Goal: Transaction & Acquisition: Purchase product/service

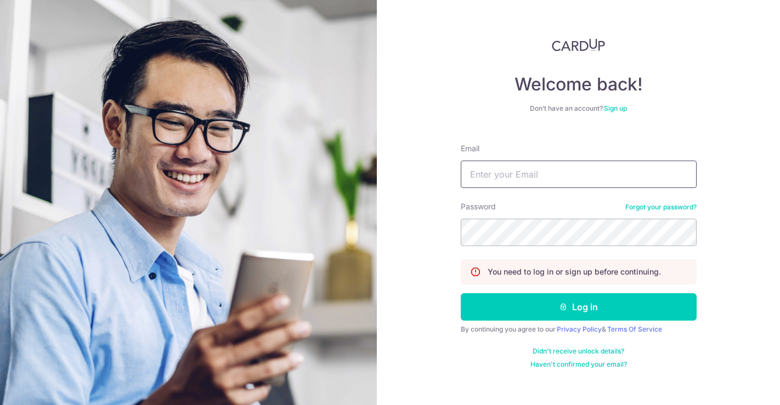
click at [576, 178] on input "Email" at bounding box center [579, 174] width 236 height 27
type input "JOEJEE@gmail.com"
click at [461, 294] on button "Log in" at bounding box center [579, 307] width 236 height 27
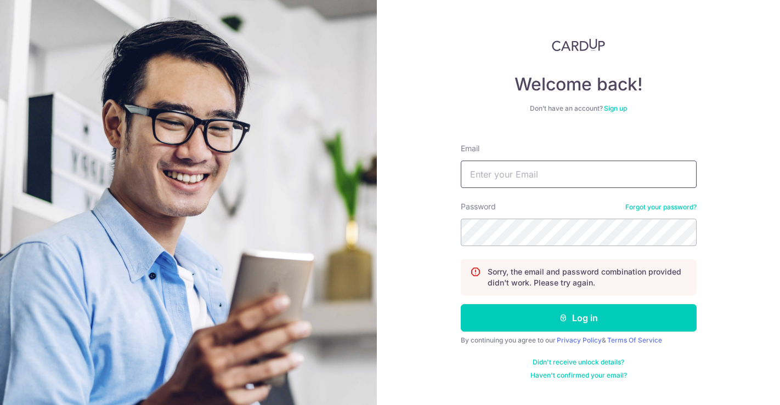
click at [576, 178] on input "Email" at bounding box center [579, 174] width 236 height 27
type input "j"
type input "joejee@gmail.com"
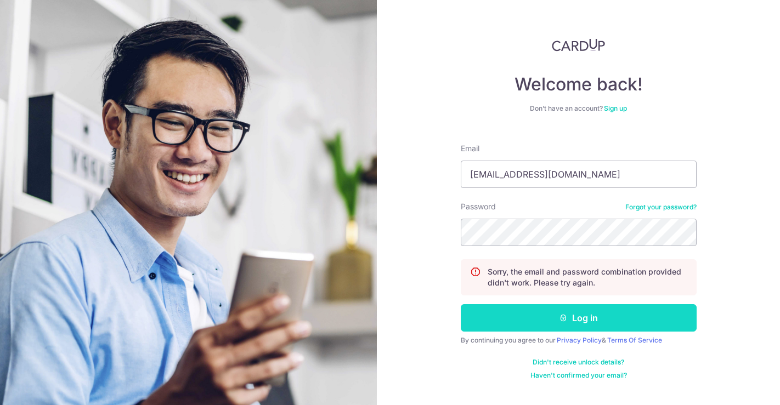
click at [579, 316] on button "Log in" at bounding box center [579, 318] width 236 height 27
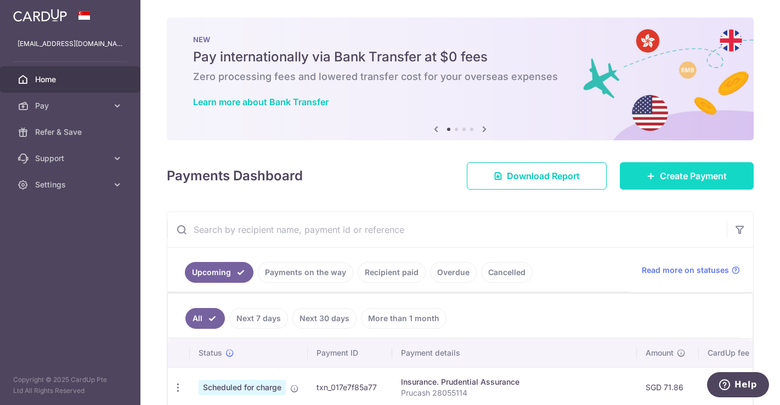
click at [673, 184] on link "Create Payment" at bounding box center [687, 175] width 134 height 27
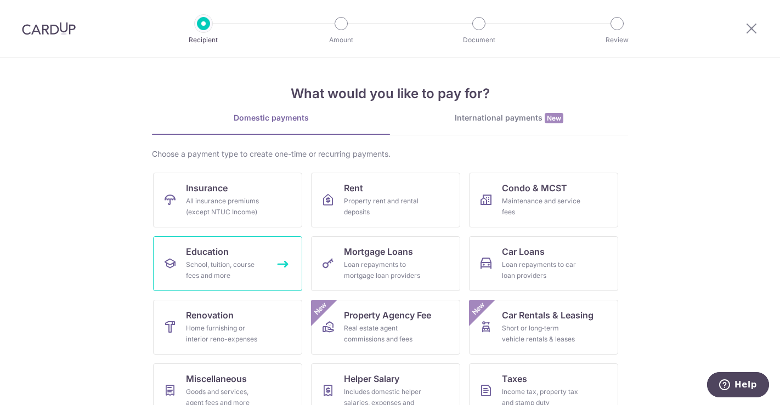
click at [211, 278] on div "School, tuition, course fees and more" at bounding box center [225, 271] width 79 height 22
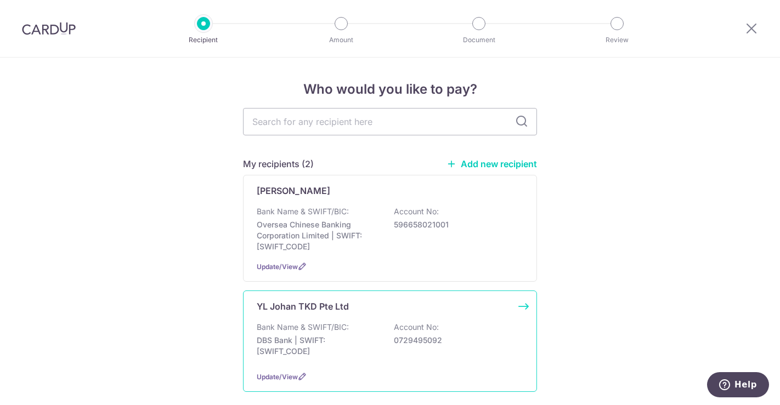
click at [430, 304] on div "YL Johan TKD Pte Ltd" at bounding box center [383, 306] width 253 height 13
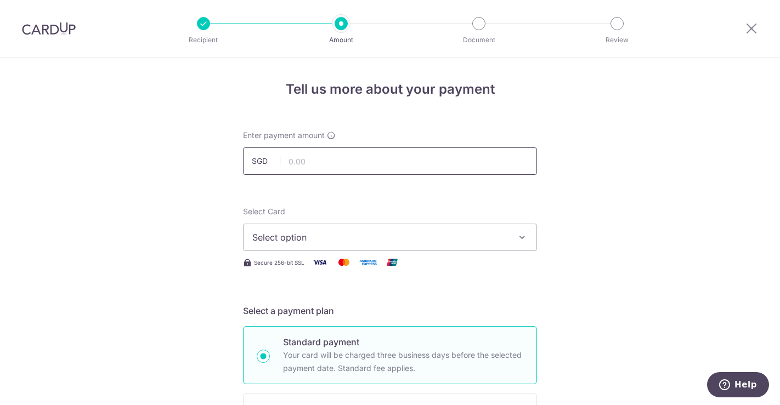
click at [401, 169] on input "text" at bounding box center [390, 161] width 294 height 27
type input "80.00"
click at [465, 233] on span "Select option" at bounding box center [380, 237] width 256 height 13
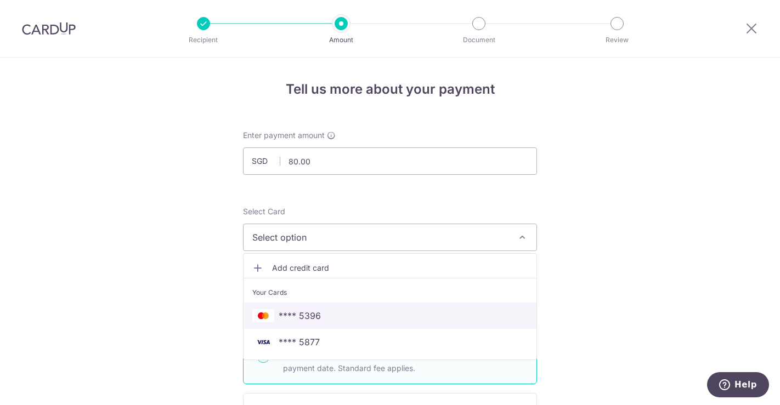
click at [356, 313] on span "**** 5396" at bounding box center [389, 315] width 275 height 13
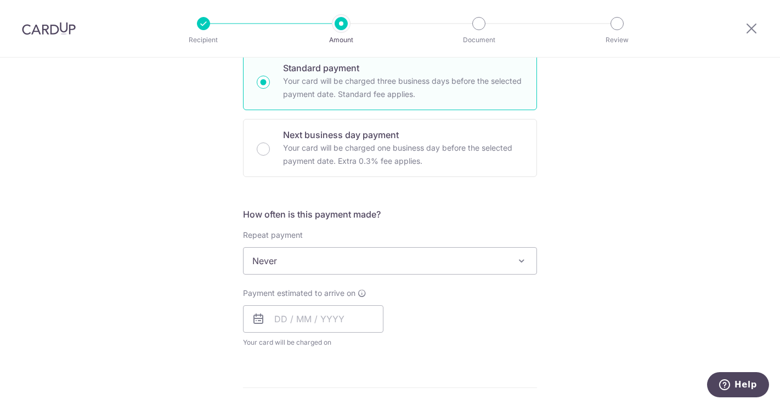
scroll to position [275, 0]
click at [279, 311] on input "text" at bounding box center [313, 318] width 140 height 27
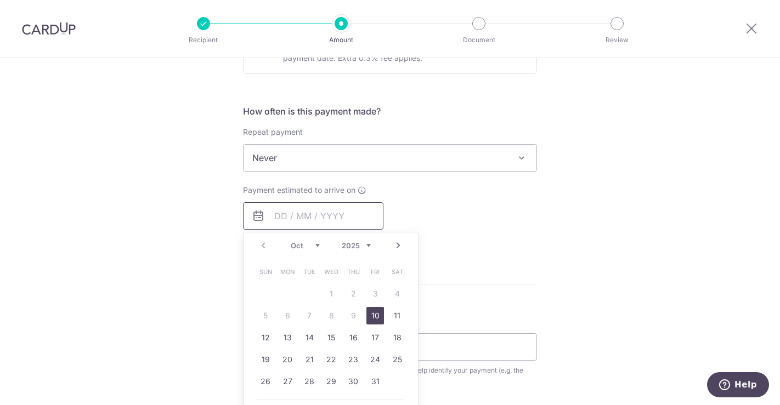
scroll to position [379, 0]
click at [374, 313] on link "10" at bounding box center [376, 315] width 18 height 18
type input "[DATE]"
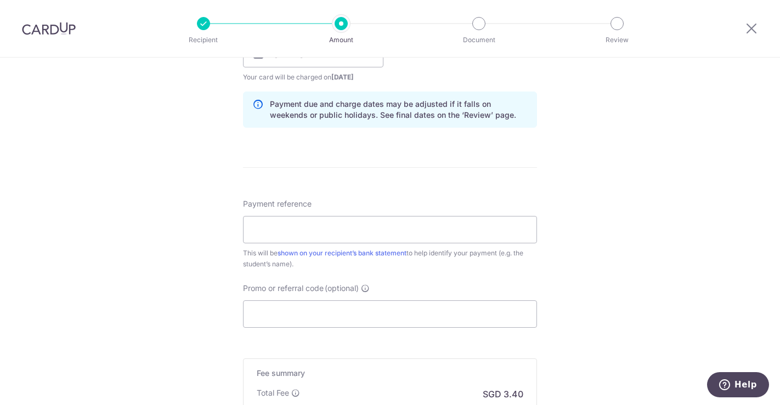
scroll to position [540, 0]
click at [394, 234] on input "Payment reference" at bounding box center [390, 229] width 294 height 27
type input "Dwayne Grading t"
click at [396, 229] on input "Dwayne Grading t" at bounding box center [390, 229] width 294 height 27
click at [393, 237] on input "Dwayne Grading t" at bounding box center [390, 229] width 294 height 27
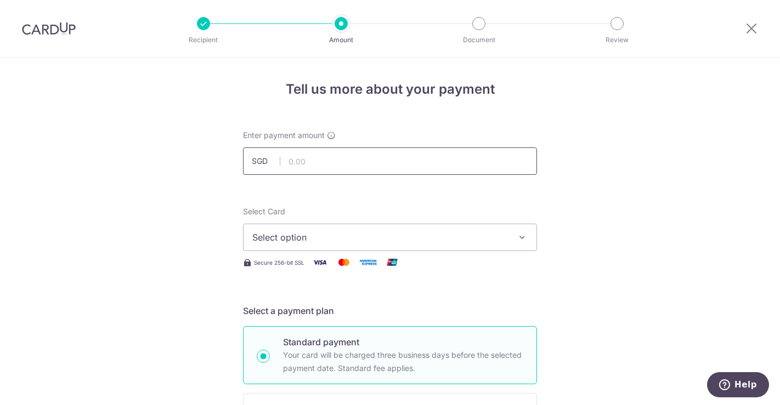
click at [343, 163] on input "text" at bounding box center [390, 161] width 294 height 27
type input "80.00"
click at [329, 237] on span "Select option" at bounding box center [380, 237] width 256 height 13
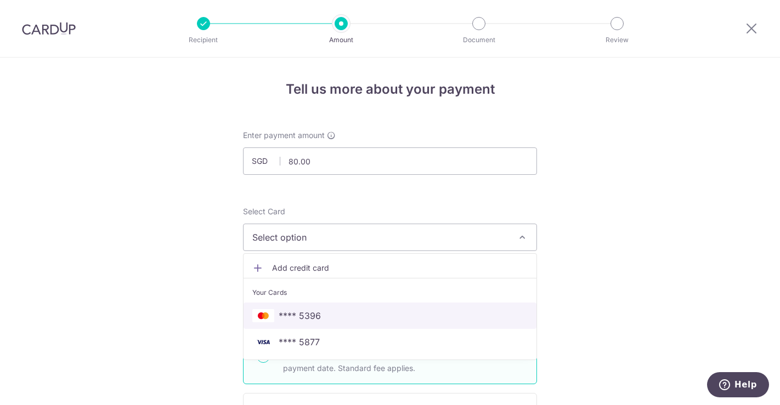
click at [316, 314] on span "**** 5396" at bounding box center [300, 315] width 42 height 13
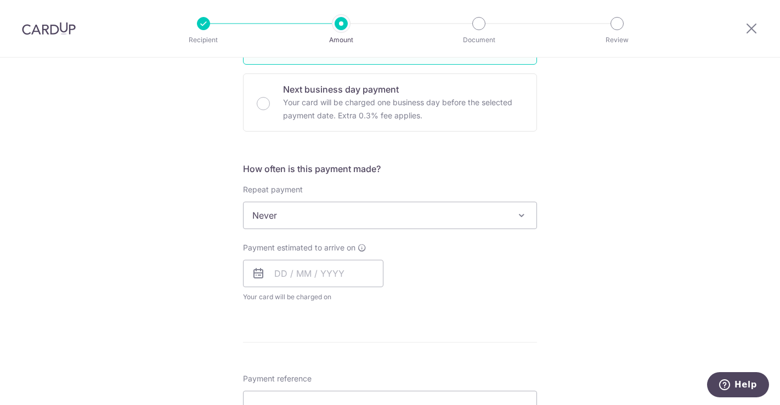
scroll to position [320, 0]
click at [345, 279] on input "text" at bounding box center [313, 273] width 140 height 27
click at [374, 376] on link "10" at bounding box center [376, 373] width 18 height 18
type input "10/10/2025"
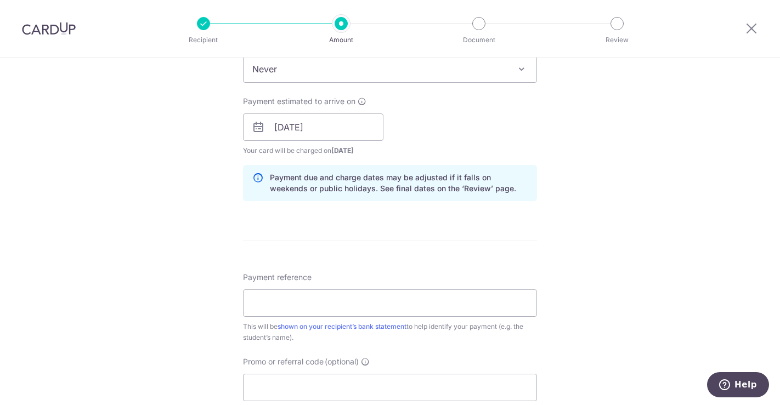
scroll to position [467, 0]
drag, startPoint x: 371, startPoint y: 309, endPoint x: 346, endPoint y: 232, distance: 81.4
click at [346, 232] on form "Enter payment amount SGD 80.00 80.00 Select Card **** 5396 Add credit card Your…" at bounding box center [390, 142] width 294 height 958
click at [323, 304] on input "Payment reference" at bounding box center [390, 302] width 294 height 27
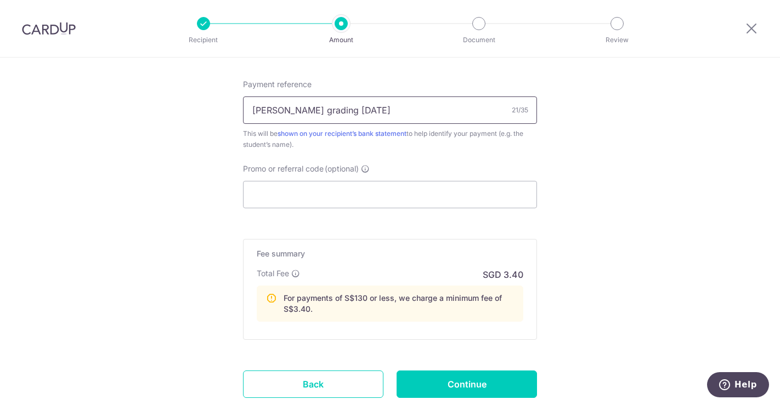
scroll to position [669, 0]
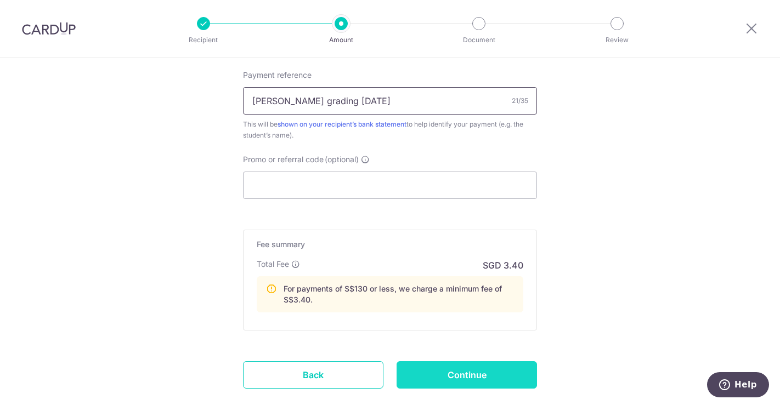
type input "[PERSON_NAME] grading [DATE]"
click at [462, 377] on input "Continue" at bounding box center [467, 375] width 140 height 27
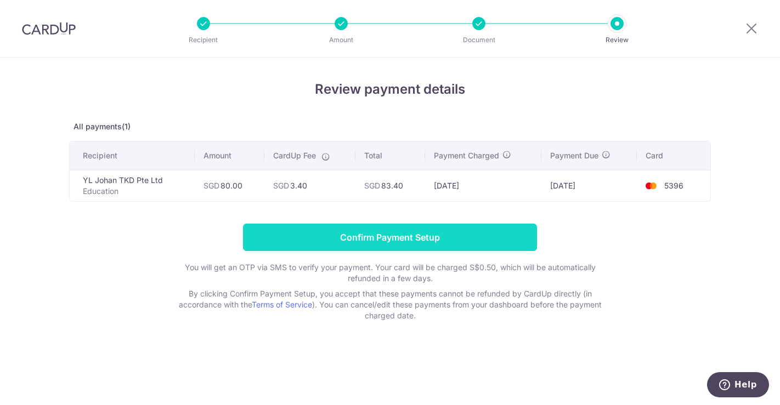
click at [401, 236] on input "Confirm Payment Setup" at bounding box center [390, 237] width 294 height 27
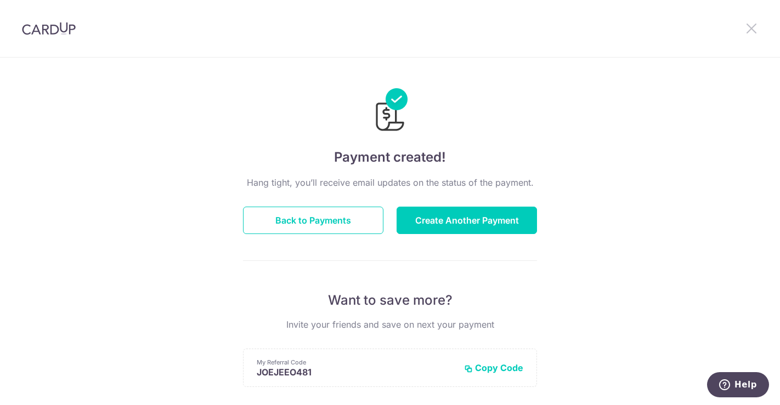
click at [749, 27] on icon at bounding box center [751, 28] width 13 height 14
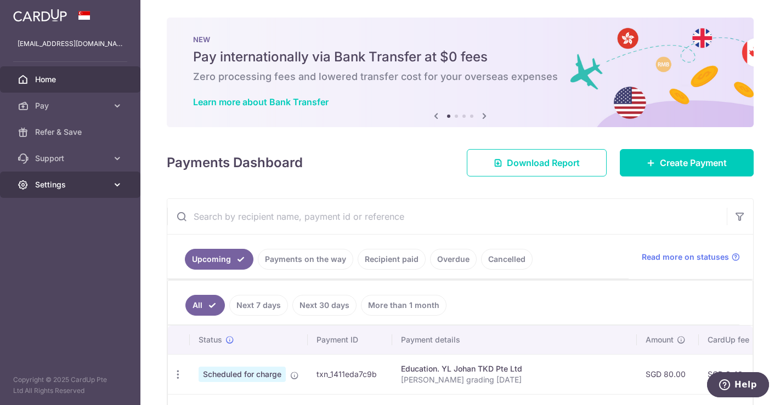
click at [89, 185] on span "Settings" at bounding box center [71, 184] width 72 height 11
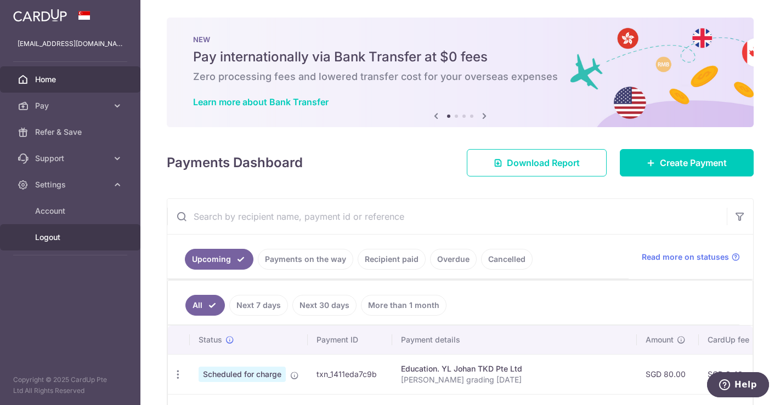
click at [53, 229] on link "Logout" at bounding box center [70, 237] width 140 height 26
